Goal: Transaction & Acquisition: Register for event/course

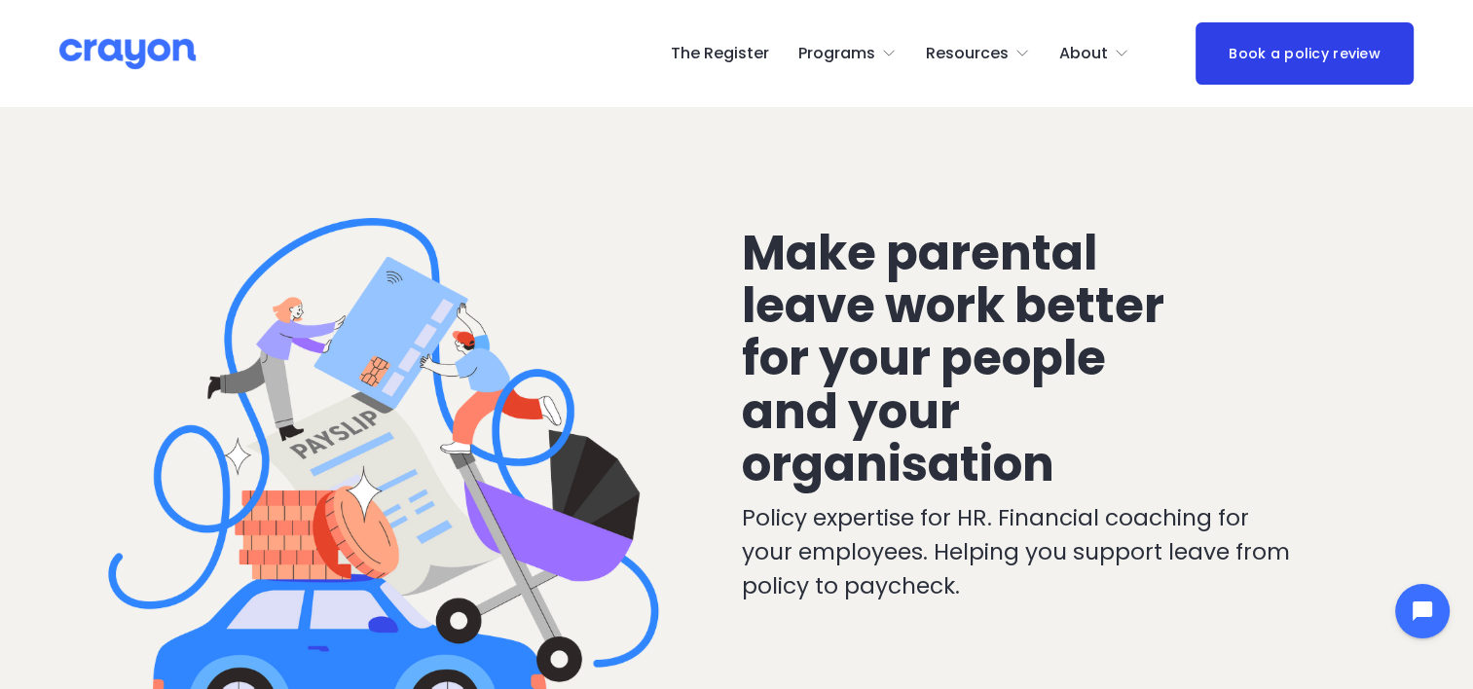
click at [748, 55] on link "The Register" at bounding box center [720, 53] width 98 height 31
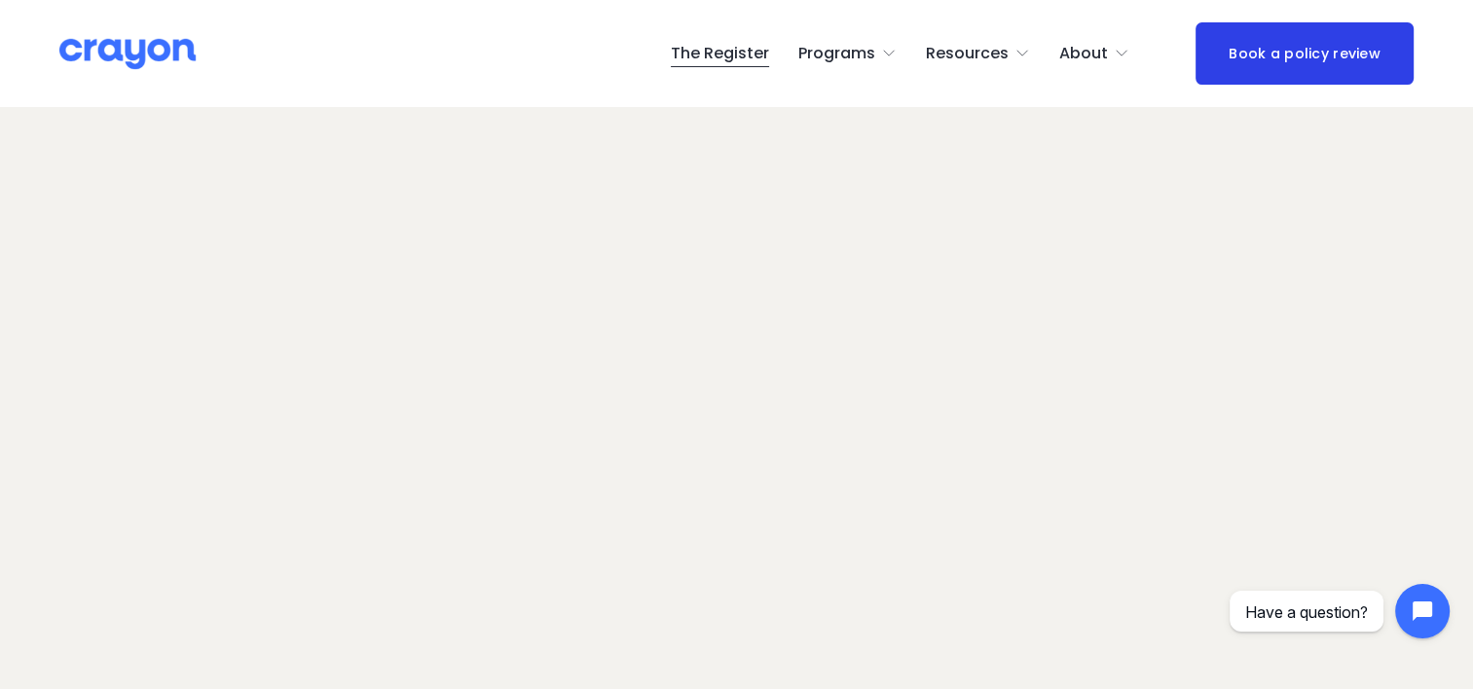
scroll to position [175, 0]
click at [129, 46] on img at bounding box center [127, 54] width 136 height 34
